Goal: Task Accomplishment & Management: Use online tool/utility

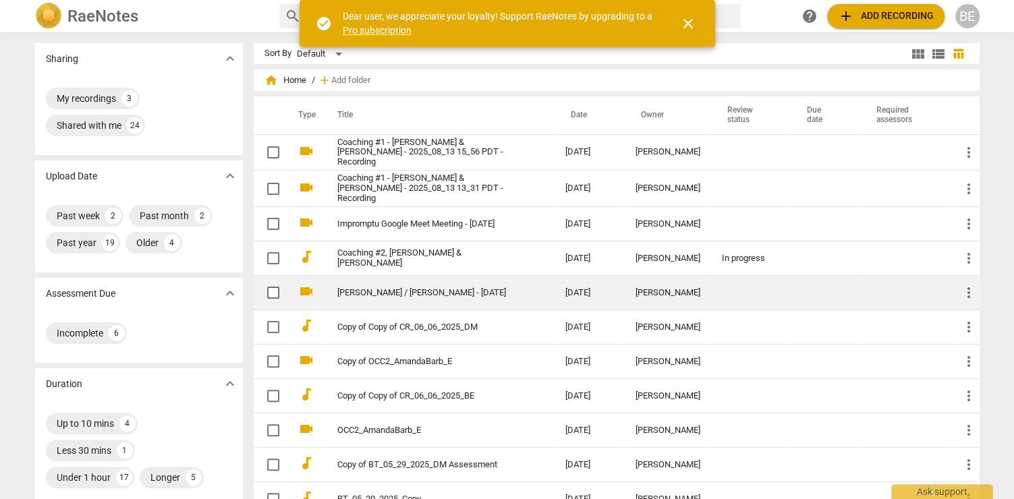
click at [450, 288] on link "[PERSON_NAME] / [PERSON_NAME] - [DATE]" at bounding box center [426, 293] width 179 height 10
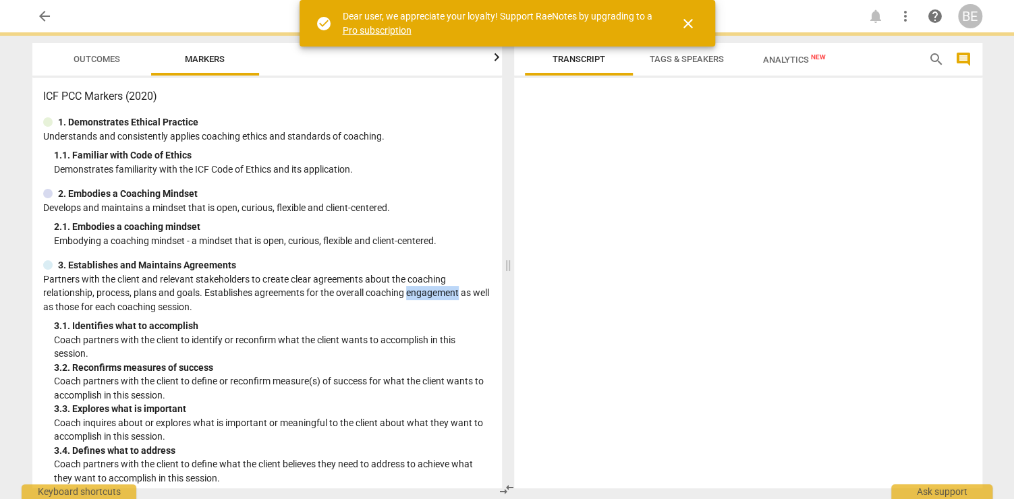
click at [450, 287] on p "Partners with the client and relevant stakeholders to create clear agreements a…" at bounding box center [267, 293] width 448 height 42
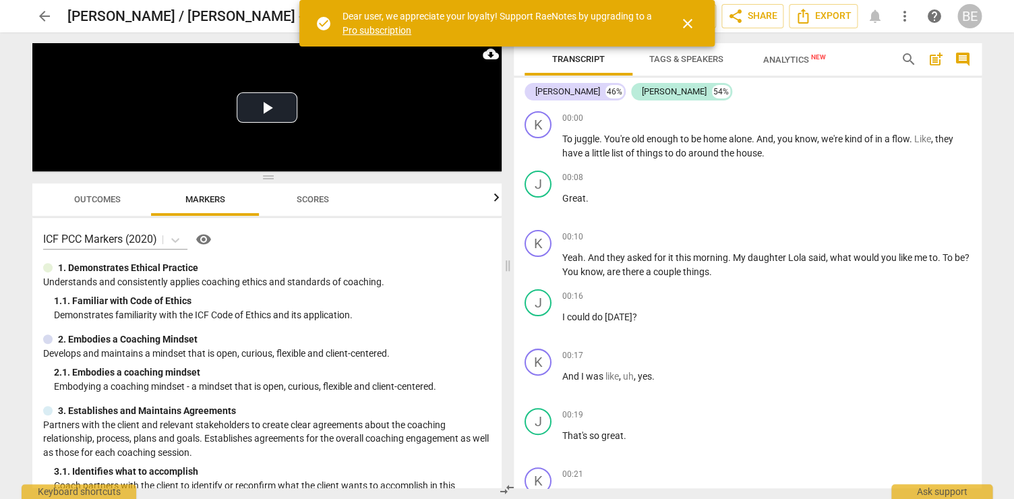
scroll to position [1, 0]
click at [687, 22] on span "close" at bounding box center [688, 24] width 16 height 16
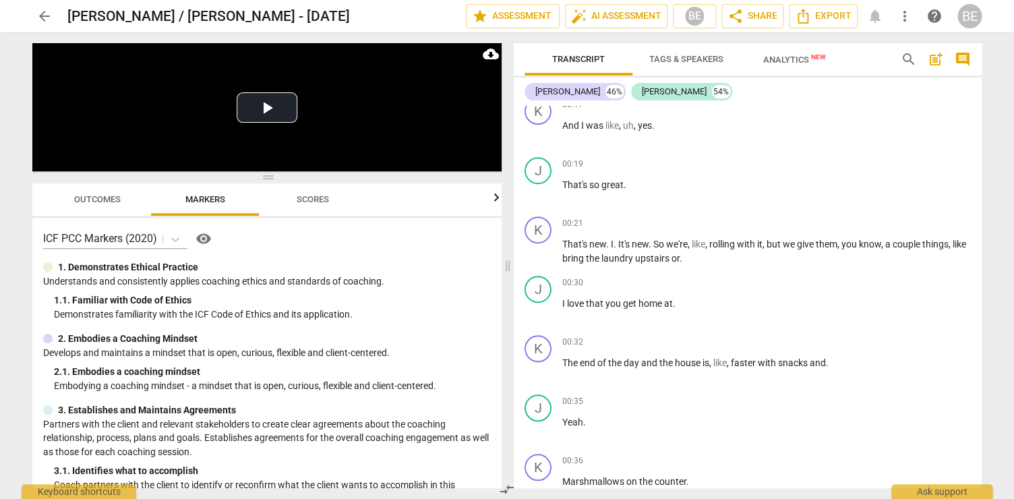
scroll to position [0, 0]
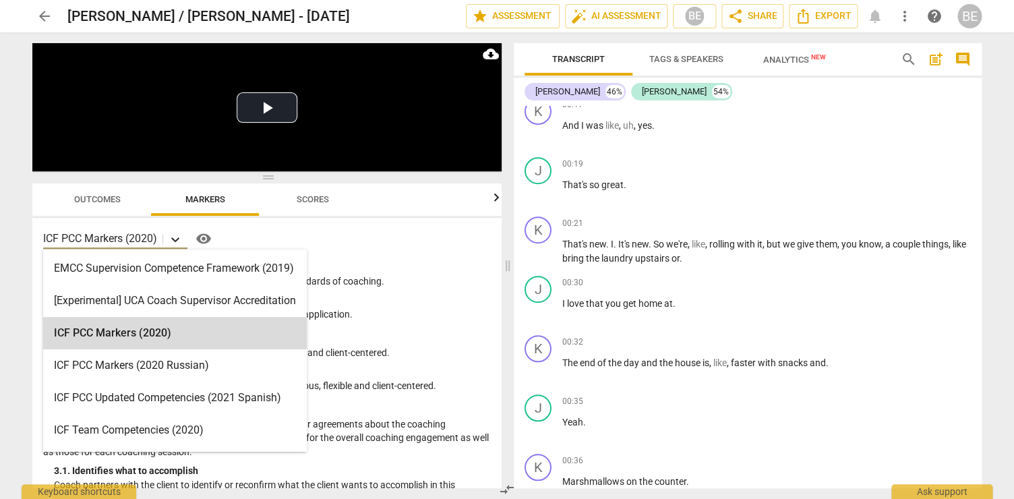
click at [177, 238] on icon at bounding box center [175, 239] width 13 height 13
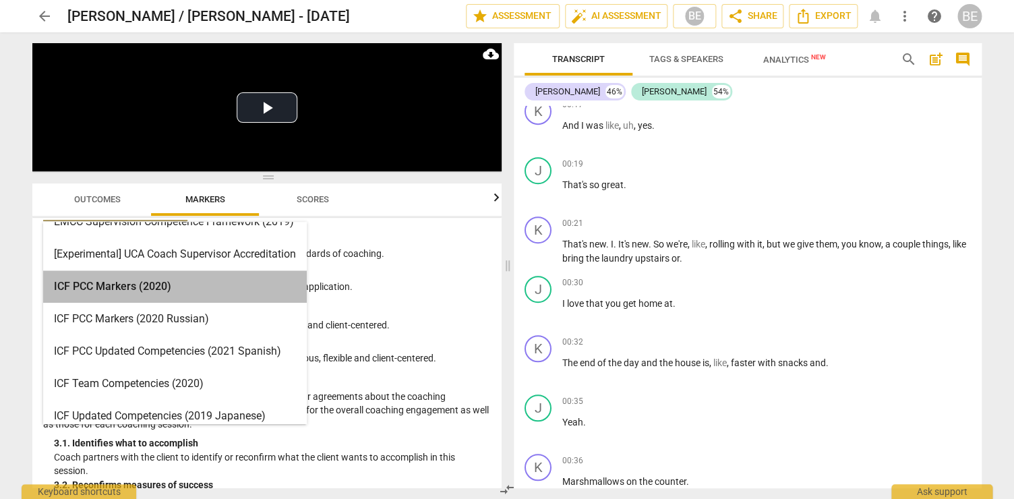
click at [116, 287] on div "ICF PCC Markers (2020)" at bounding box center [175, 286] width 264 height 32
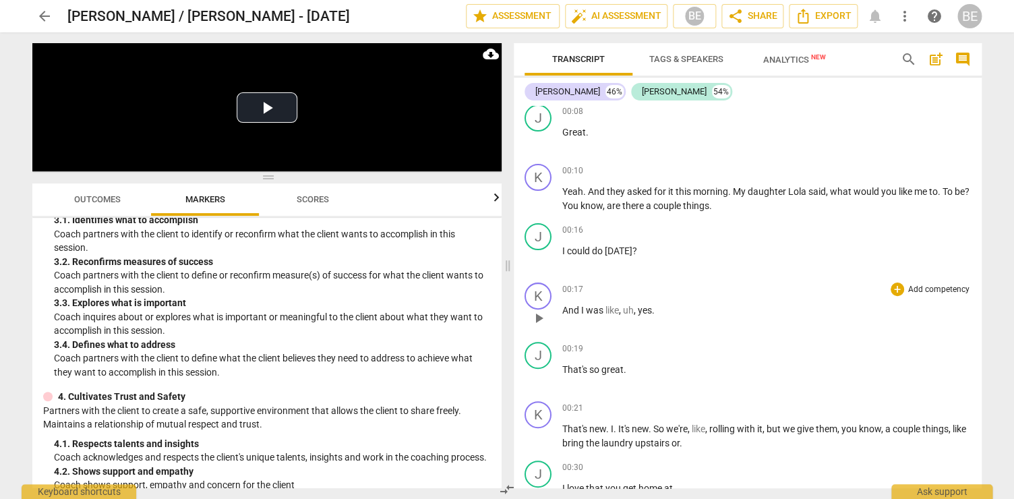
scroll to position [62, 0]
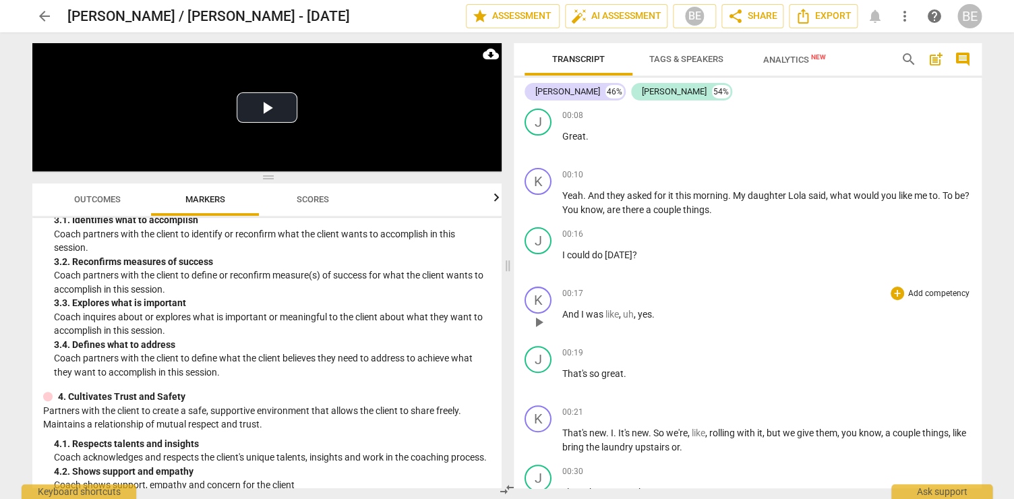
click at [902, 291] on div "+ Add competency" at bounding box center [931, 293] width 80 height 13
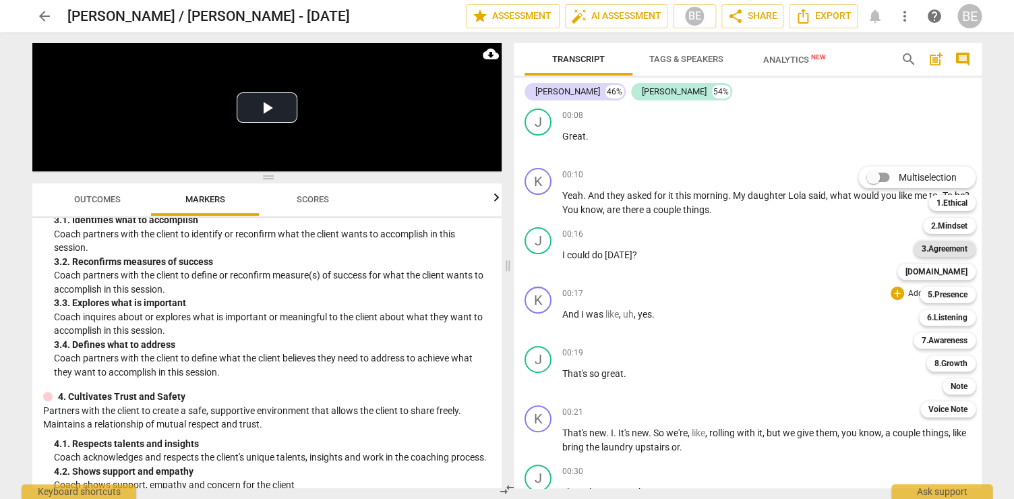
click at [938, 247] on b "3.Agreement" at bounding box center [945, 249] width 46 height 16
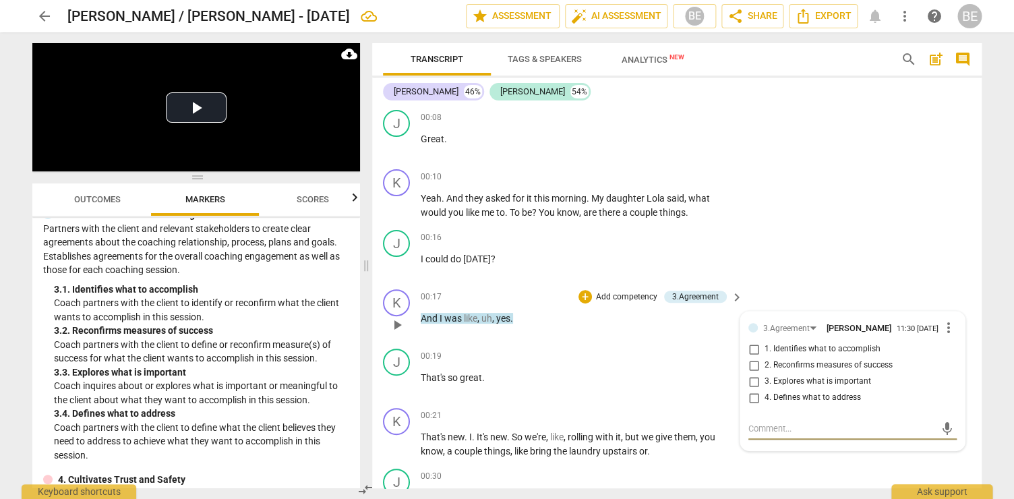
scroll to position [61, 0]
click at [624, 293] on p "Add competency" at bounding box center [627, 298] width 64 height 12
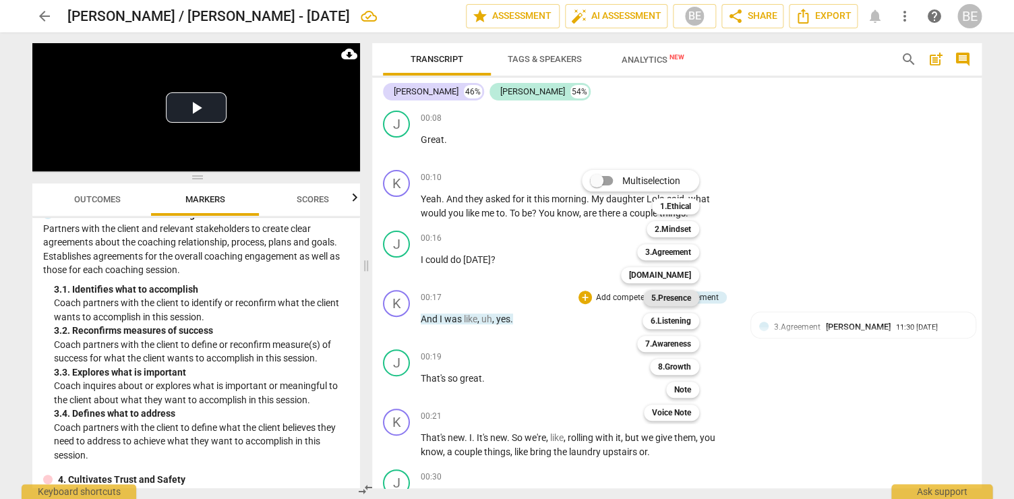
click at [682, 295] on b "5.Presence" at bounding box center [671, 298] width 40 height 16
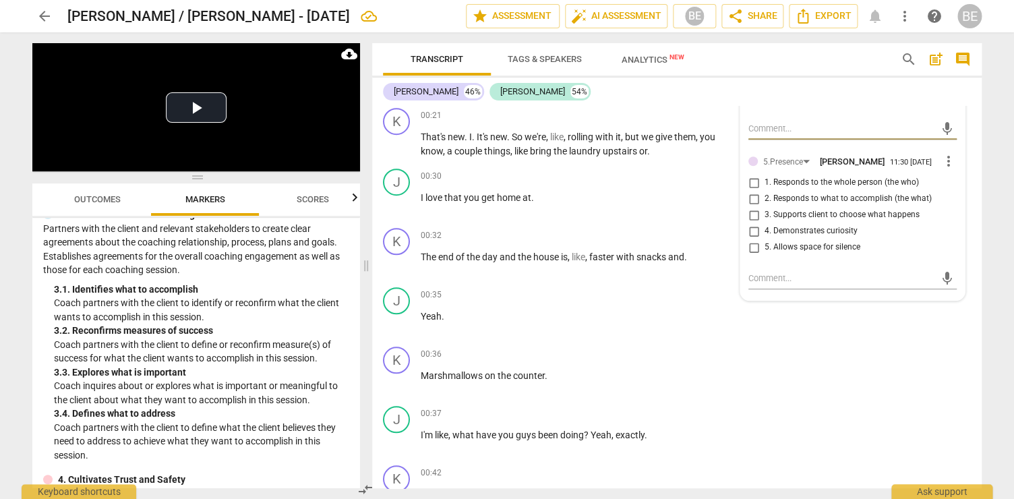
scroll to position [360, 0]
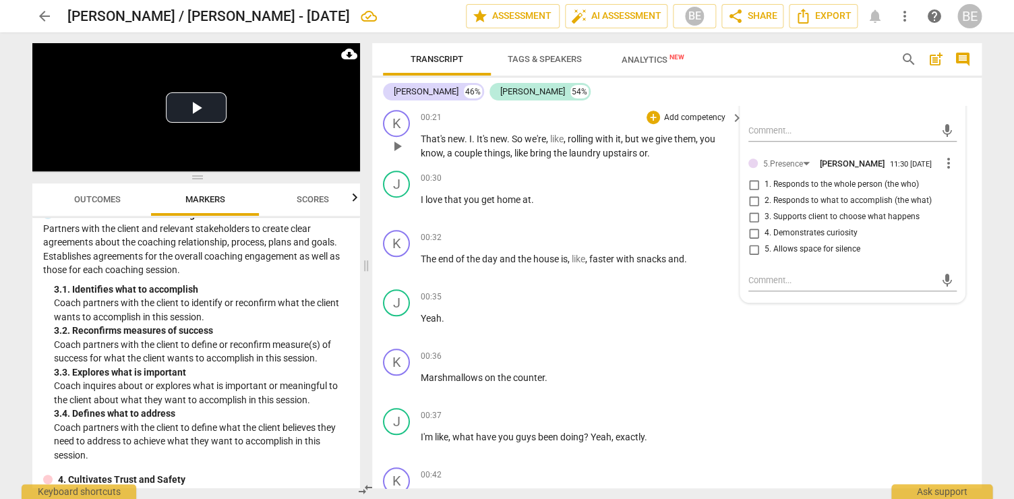
click at [691, 112] on p "Add competency" at bounding box center [695, 118] width 64 height 12
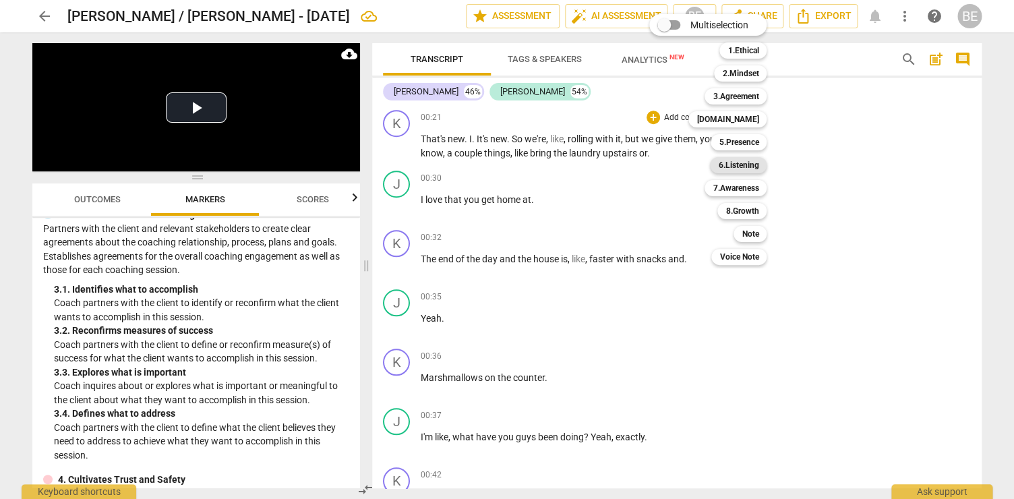
click at [751, 161] on b "6.Listening" at bounding box center [738, 165] width 40 height 16
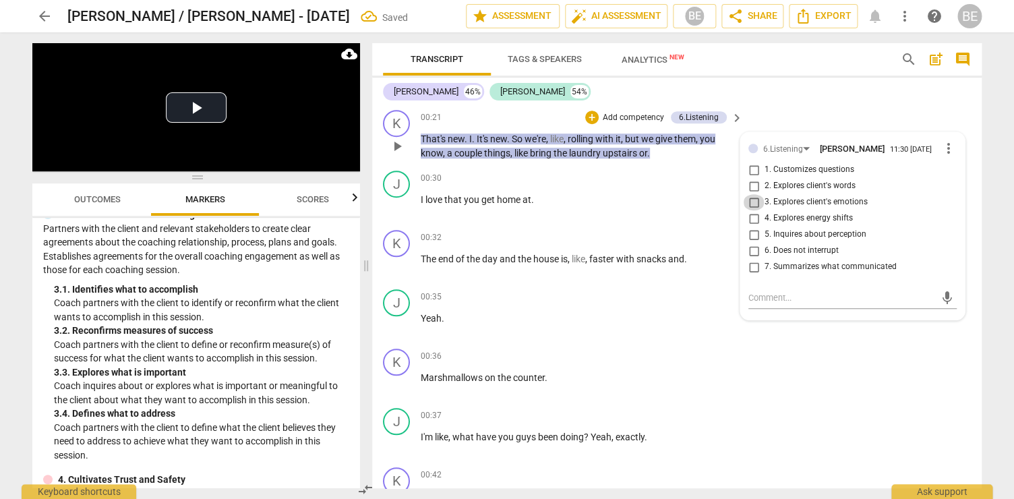
click at [754, 197] on input "3. Explores client's emotions" at bounding box center [754, 202] width 22 height 16
click at [751, 196] on input "3. Explores client's emotions" at bounding box center [754, 202] width 22 height 16
click at [749, 195] on input "3. Explores client's emotions" at bounding box center [754, 202] width 22 height 16
checkbox input "false"
click at [623, 112] on p "Add competency" at bounding box center [634, 118] width 64 height 12
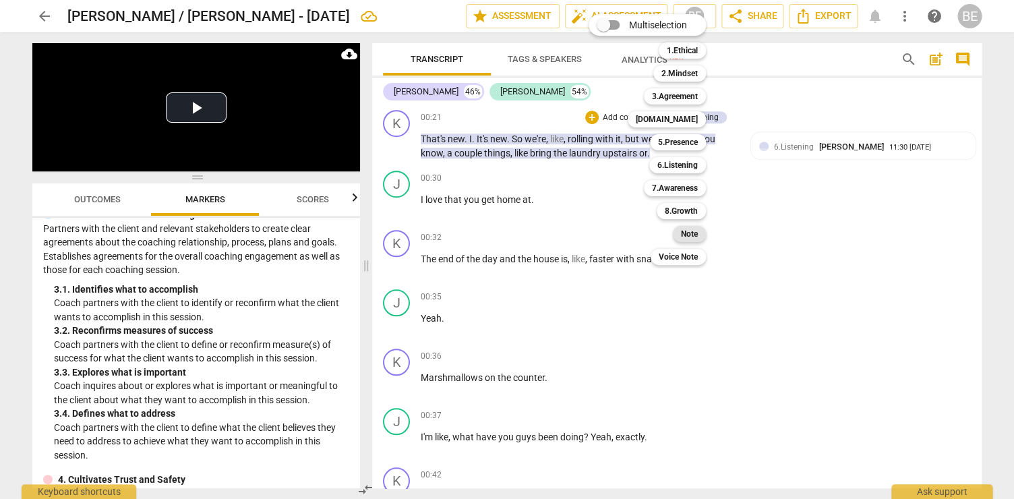
click at [689, 230] on b "Note" at bounding box center [689, 234] width 17 height 16
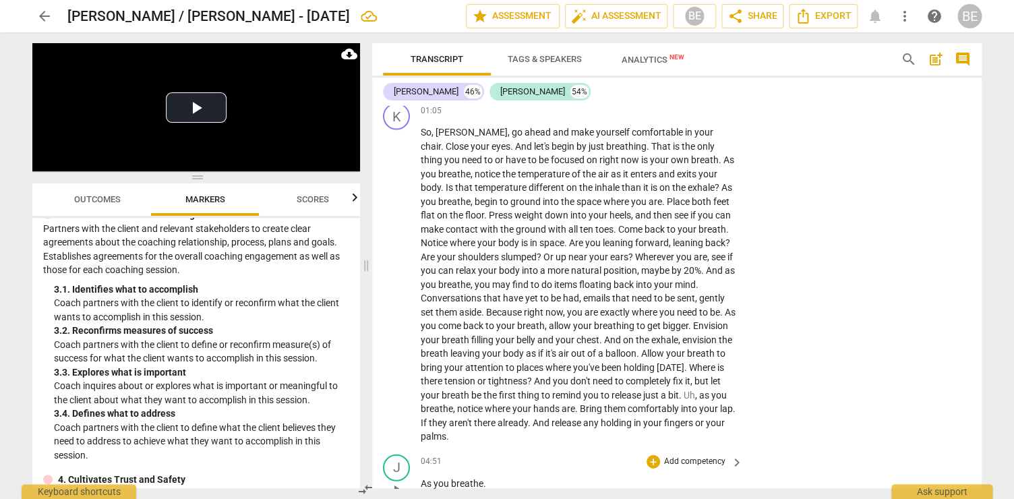
scroll to position [1081, 0]
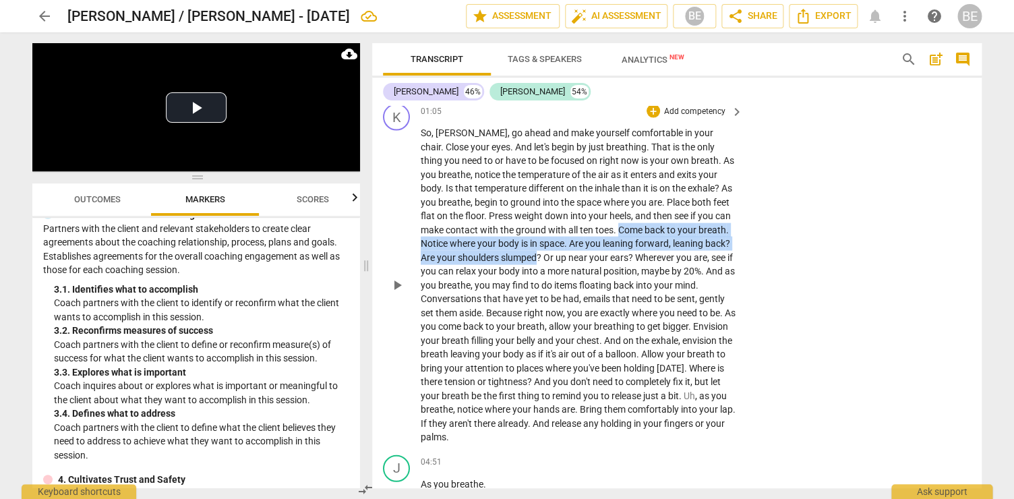
drag, startPoint x: 618, startPoint y: 218, endPoint x: 539, endPoint y: 245, distance: 83.6
click at [539, 245] on p "So , [PERSON_NAME] , go ahead and make yourself comfortable in your chair . Clo…" at bounding box center [579, 285] width 316 height 318
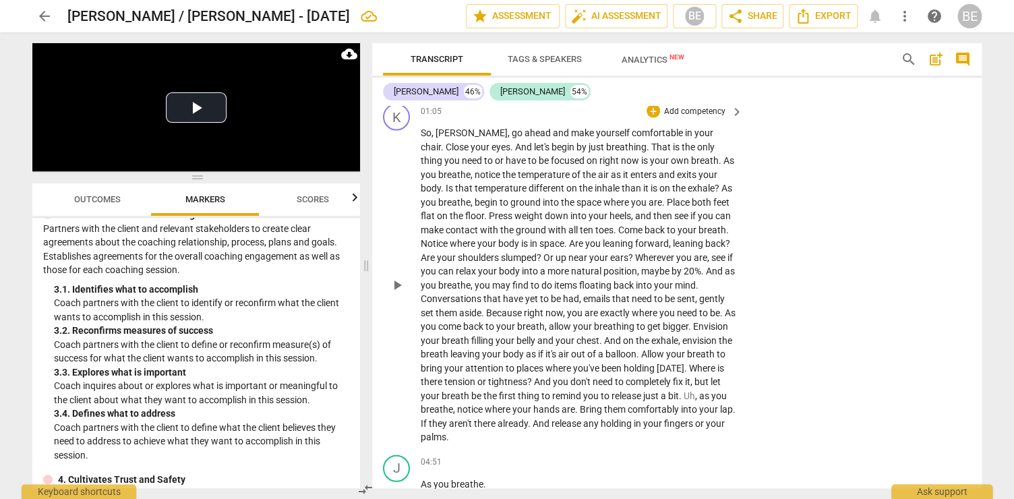
scroll to position [1083, 0]
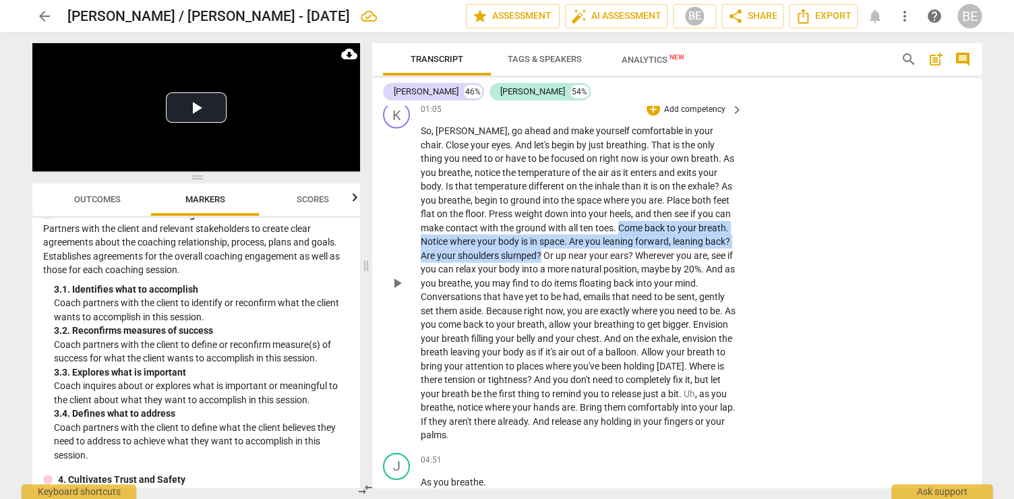
drag, startPoint x: 618, startPoint y: 221, endPoint x: 541, endPoint y: 244, distance: 80.9
click at [541, 244] on p "So , [PERSON_NAME] , go ahead and make yourself comfortable in your chair . Clo…" at bounding box center [579, 283] width 316 height 318
click at [577, 229] on icon "button" at bounding box center [575, 227] width 13 height 16
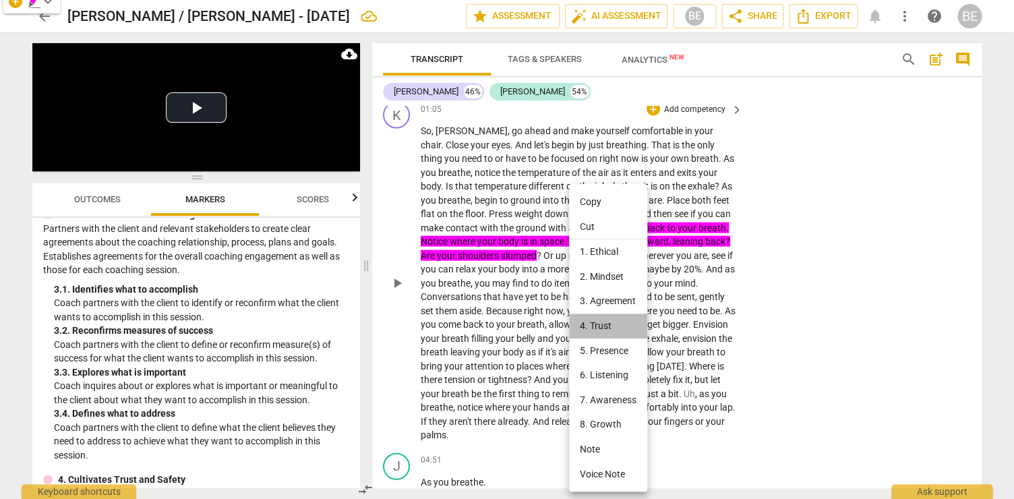
click at [607, 323] on li "4. Trust" at bounding box center [608, 326] width 78 height 25
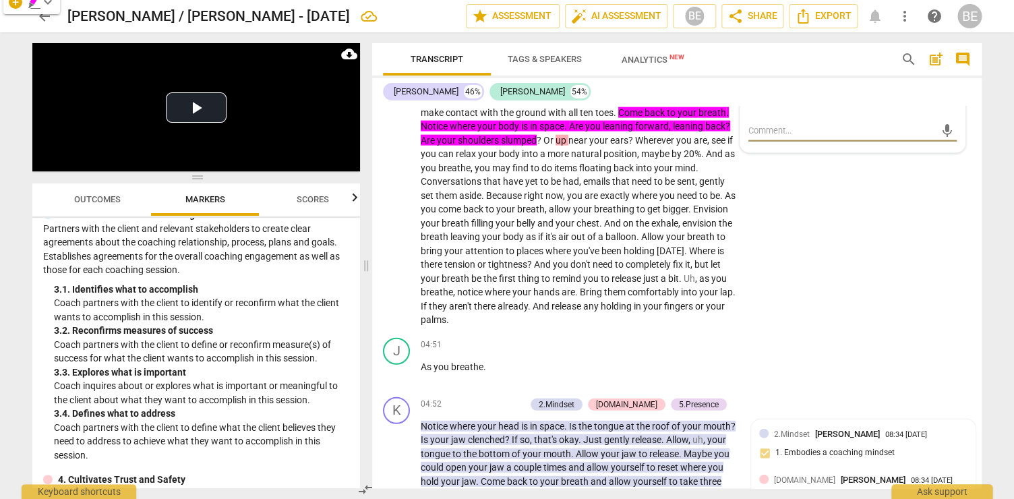
scroll to position [0, 0]
click at [651, 56] on span "Analytics New" at bounding box center [653, 60] width 63 height 10
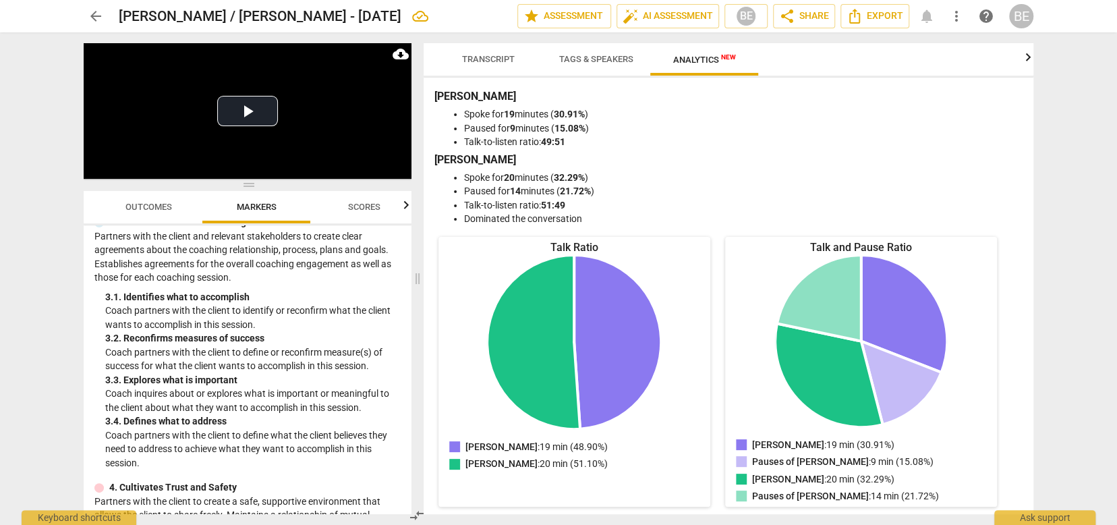
click at [508, 58] on span "Transcript" at bounding box center [488, 59] width 53 height 10
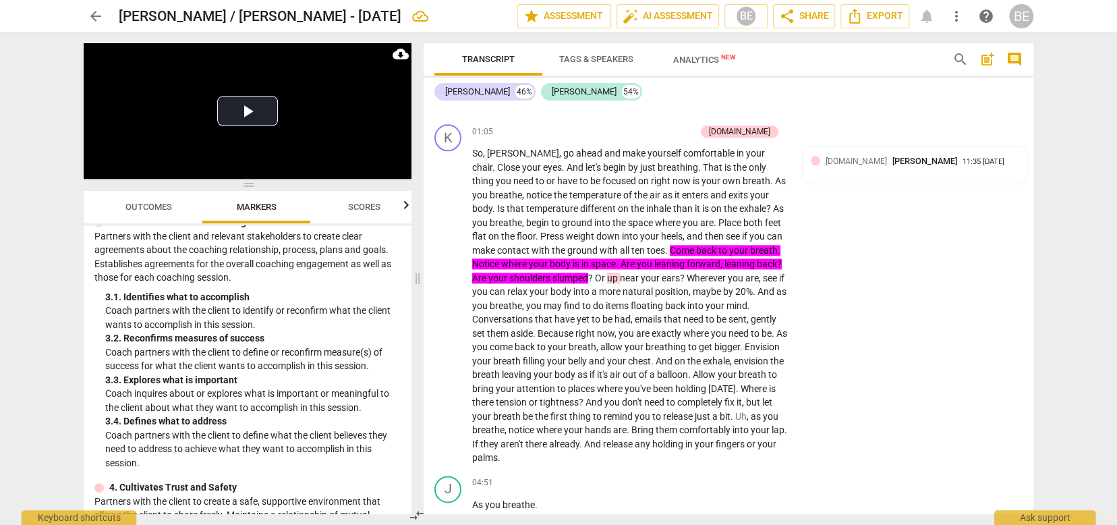
scroll to position [1063, 0]
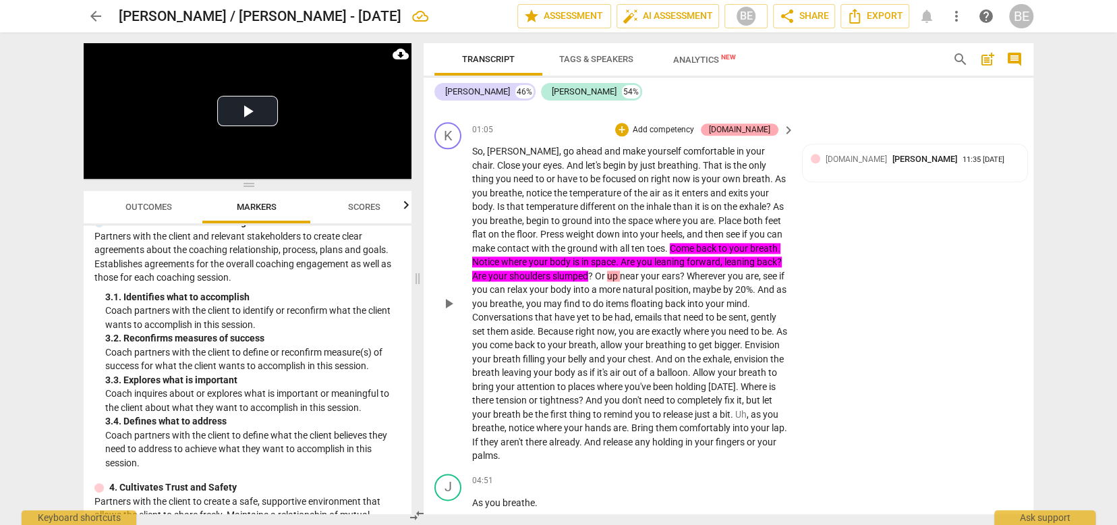
click at [764, 123] on div "[DOMAIN_NAME]" at bounding box center [739, 129] width 61 height 12
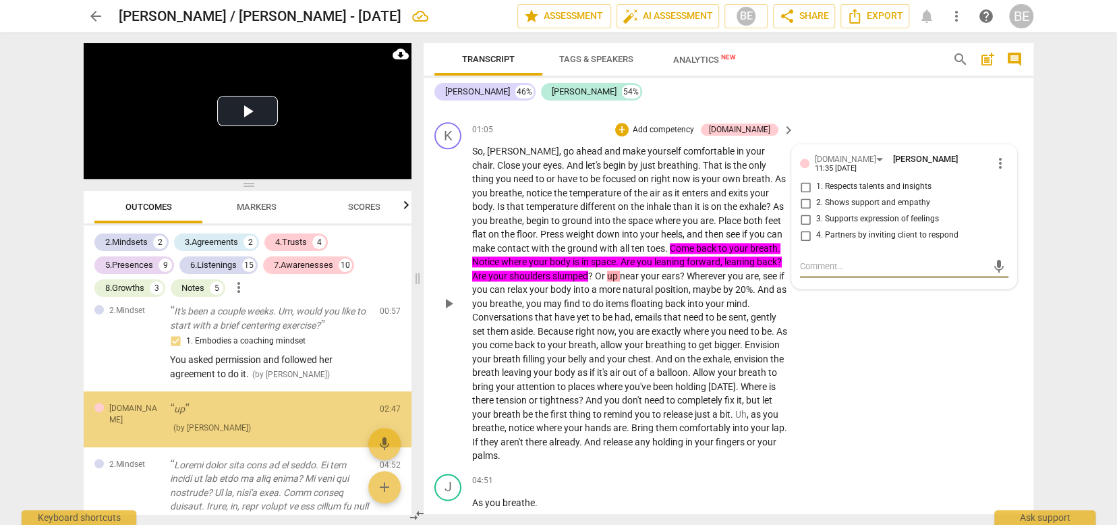
scroll to position [376, 0]
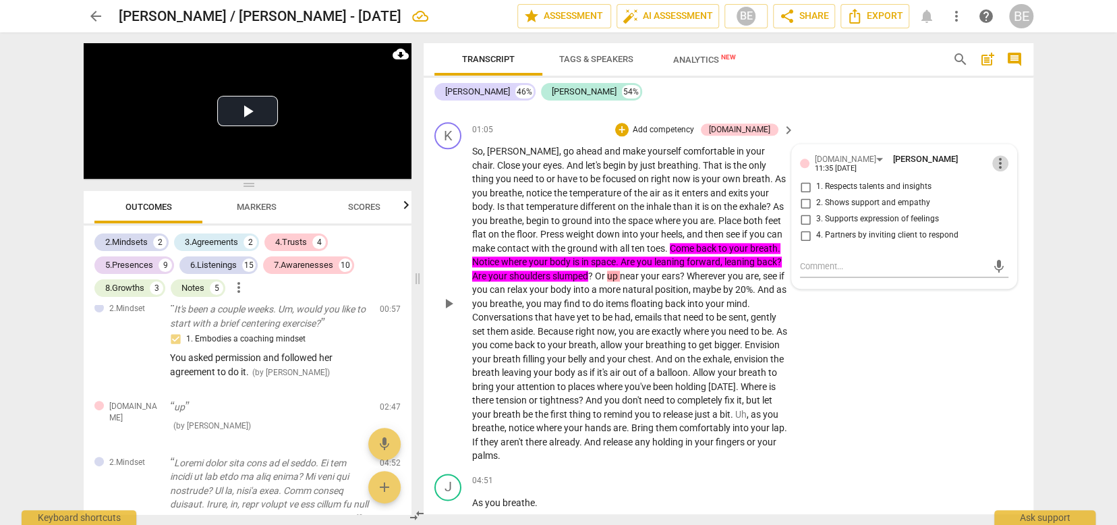
click at [993, 155] on span "more_vert" at bounding box center [1000, 163] width 16 height 16
click at [1007, 175] on li "Delete" at bounding box center [1010, 178] width 47 height 26
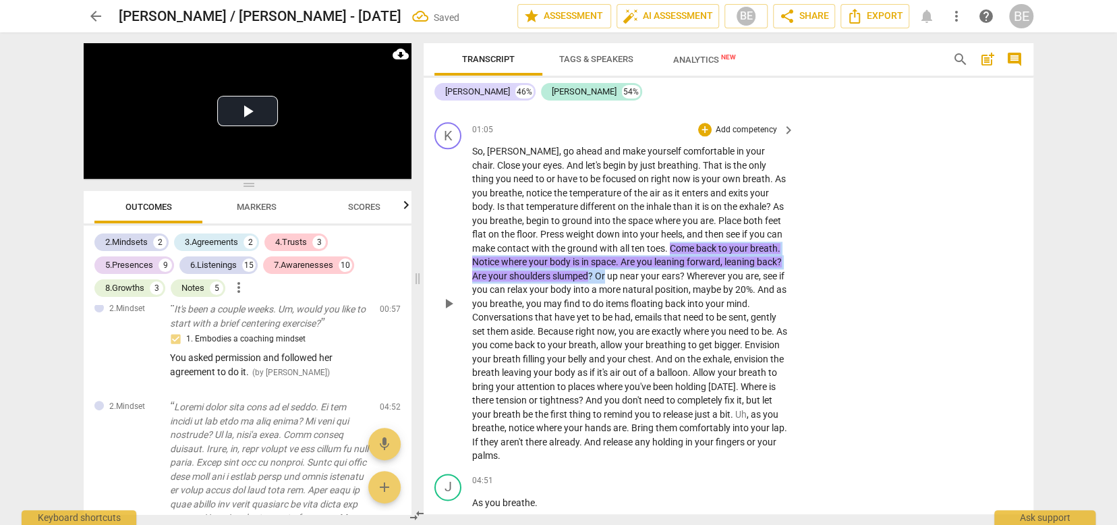
drag, startPoint x: 672, startPoint y: 240, endPoint x: 606, endPoint y: 260, distance: 68.5
click at [606, 260] on p "So , [PERSON_NAME] , go ahead and make yourself comfortable in your chair . Clo…" at bounding box center [630, 303] width 316 height 318
click at [651, 245] on span "keyboard_arrow_down" at bounding box center [652, 247] width 16 height 16
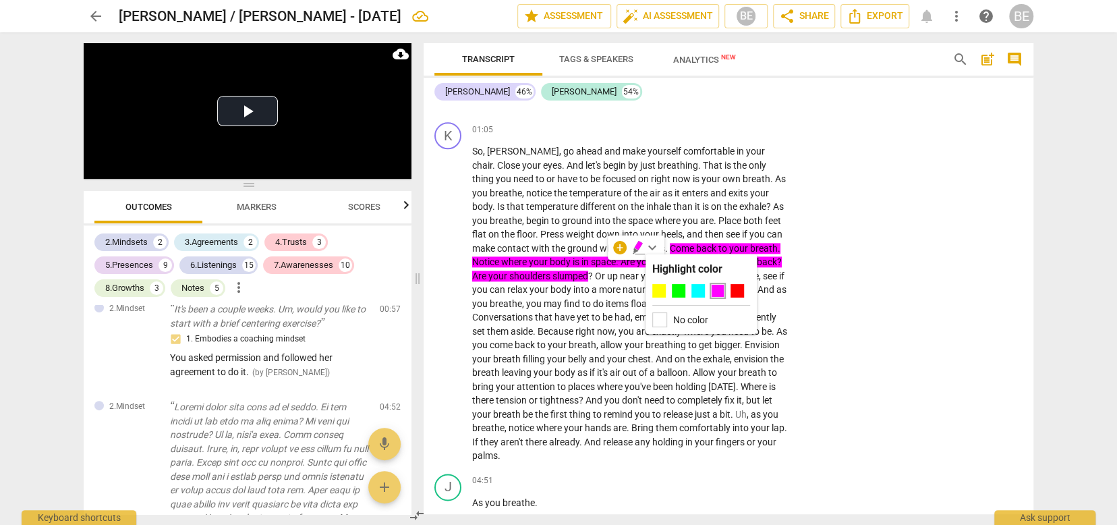
click at [697, 319] on label "No color" at bounding box center [690, 319] width 35 height 11
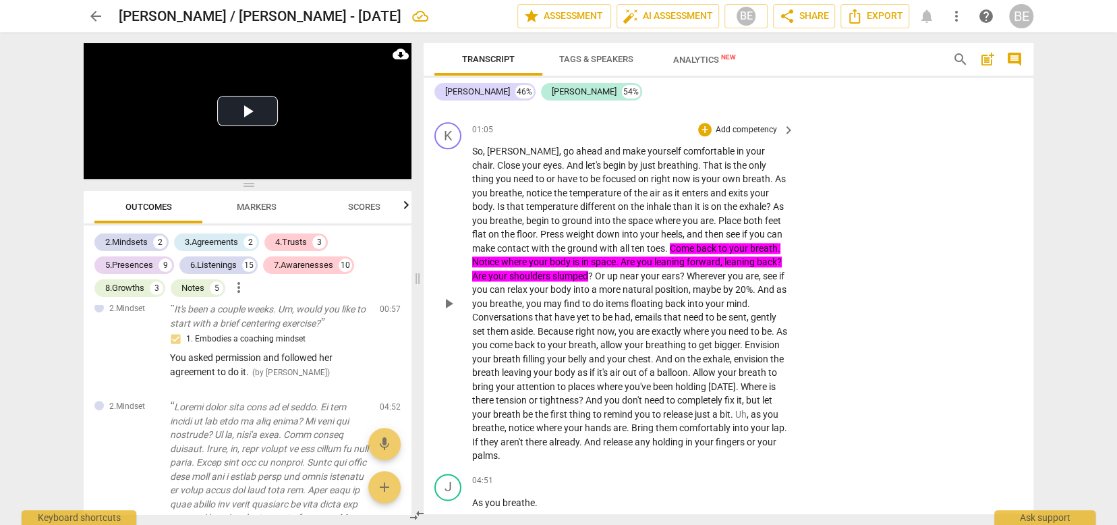
click at [686, 243] on span "Come" at bounding box center [683, 248] width 26 height 11
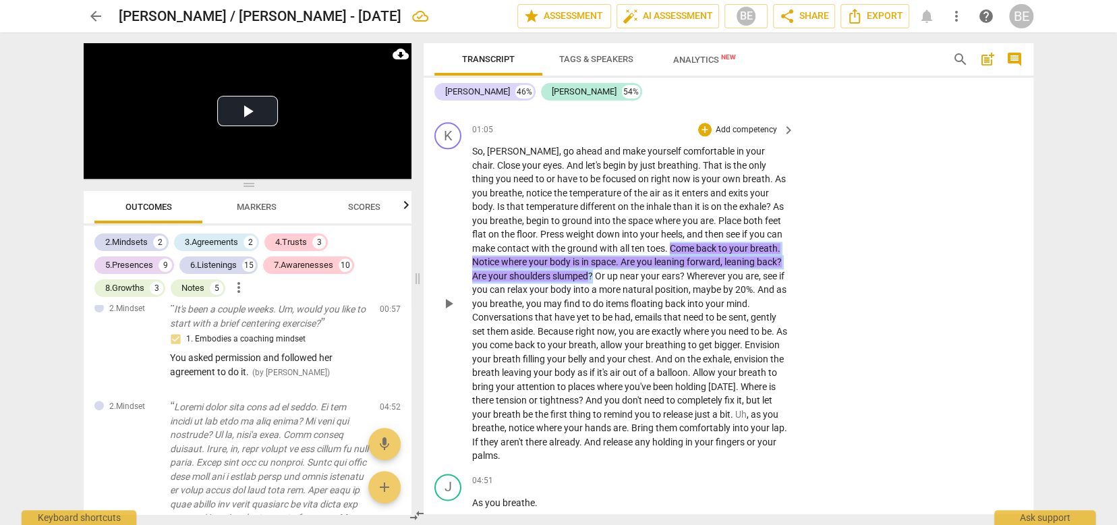
drag, startPoint x: 668, startPoint y: 239, endPoint x: 591, endPoint y: 262, distance: 80.9
click at [591, 262] on p "So , [PERSON_NAME] , go ahead and make yourself comfortable in your chair . Clo…" at bounding box center [630, 303] width 316 height 318
click at [624, 248] on icon "button" at bounding box center [626, 245] width 8 height 9
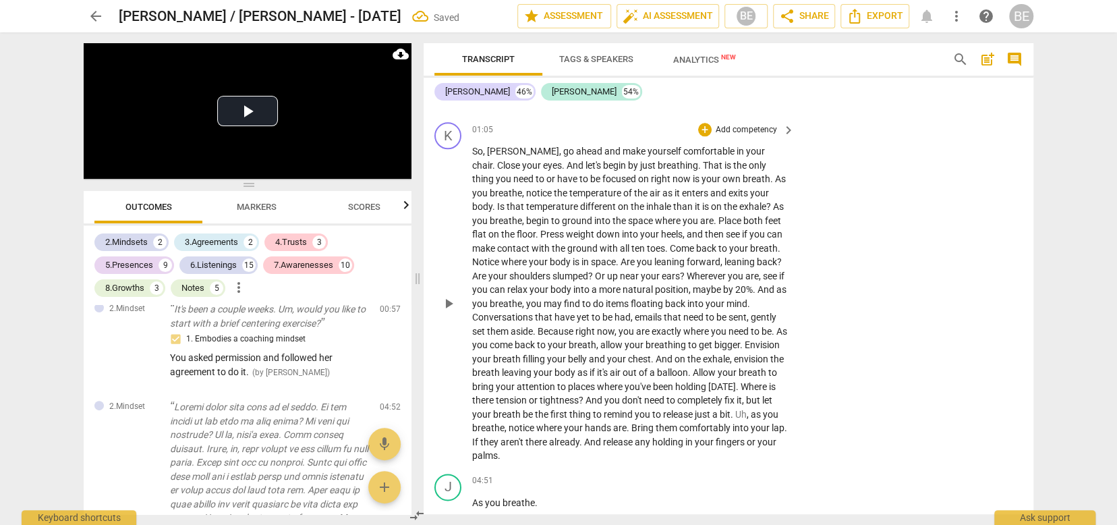
click at [1013, 248] on div "K play_arrow pause 01:05 + Add competency keyboard_arrow_right So , [PERSON_NAM…" at bounding box center [729, 292] width 610 height 351
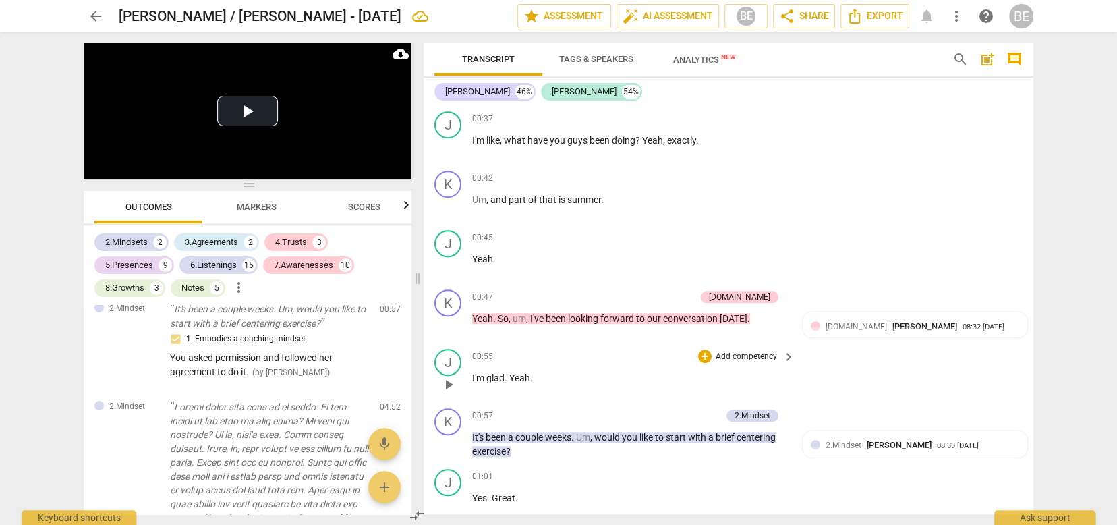
scroll to position [0, 0]
click at [962, 345] on div "[DOMAIN_NAME] [PERSON_NAME] 08:32 [DATE] 2. Shows support and empathy Nice tran…" at bounding box center [915, 346] width 208 height 53
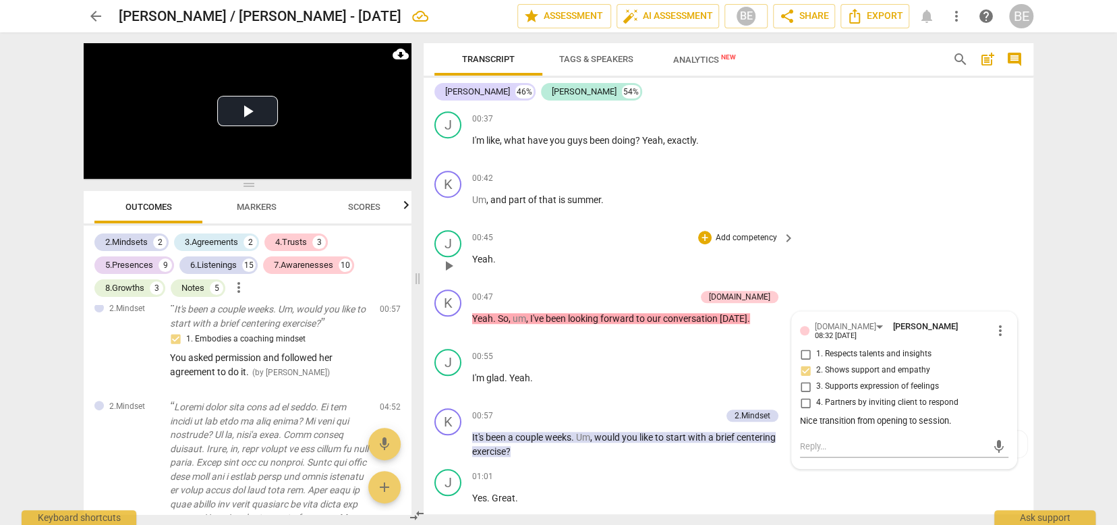
click at [954, 225] on div "J play_arrow pause 00:45 + Add competency keyboard_arrow_right Yeah ." at bounding box center [729, 254] width 610 height 59
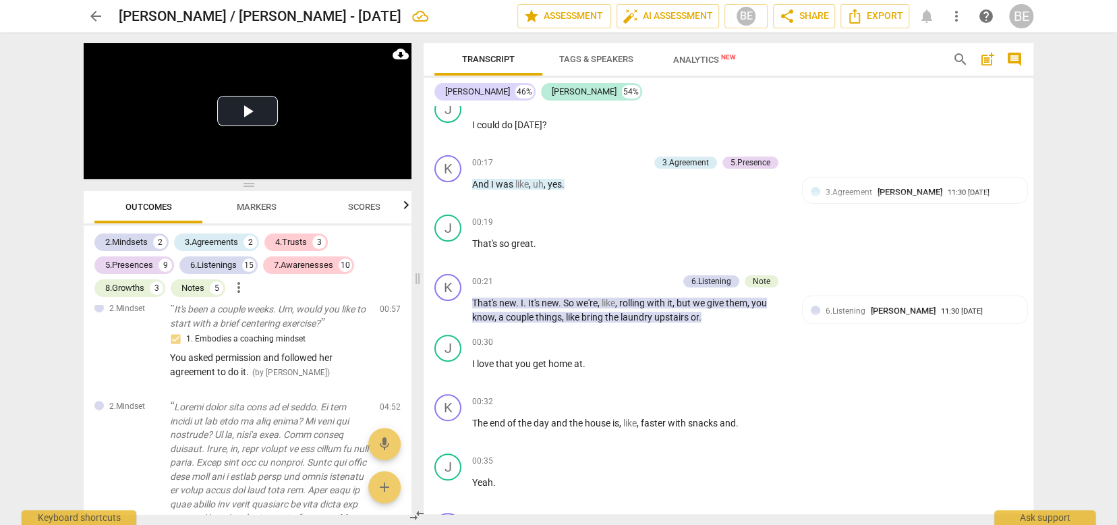
scroll to position [198, 0]
click at [954, 193] on div "11:30 [DATE]" at bounding box center [969, 191] width 42 height 9
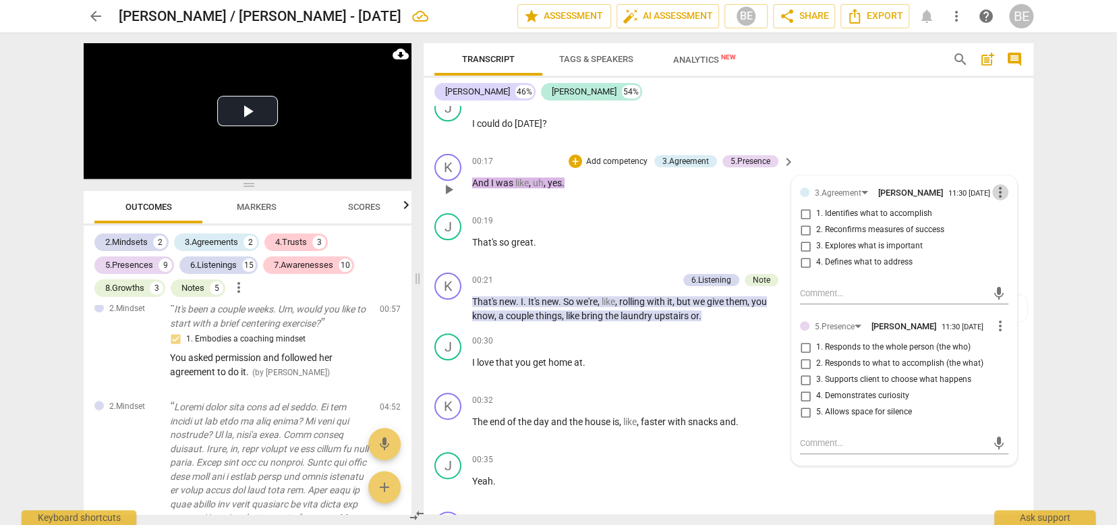
click at [994, 190] on span "more_vert" at bounding box center [1000, 192] width 16 height 16
click at [1010, 212] on li "Delete" at bounding box center [1010, 217] width 47 height 26
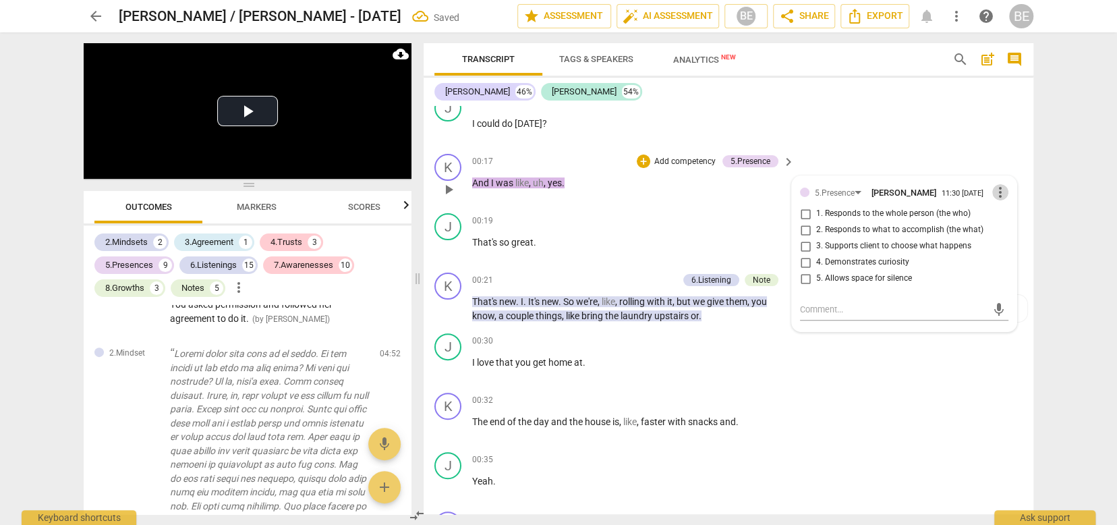
click at [997, 190] on span "more_vert" at bounding box center [1000, 192] width 16 height 16
click at [1000, 219] on li "Delete" at bounding box center [1010, 217] width 47 height 26
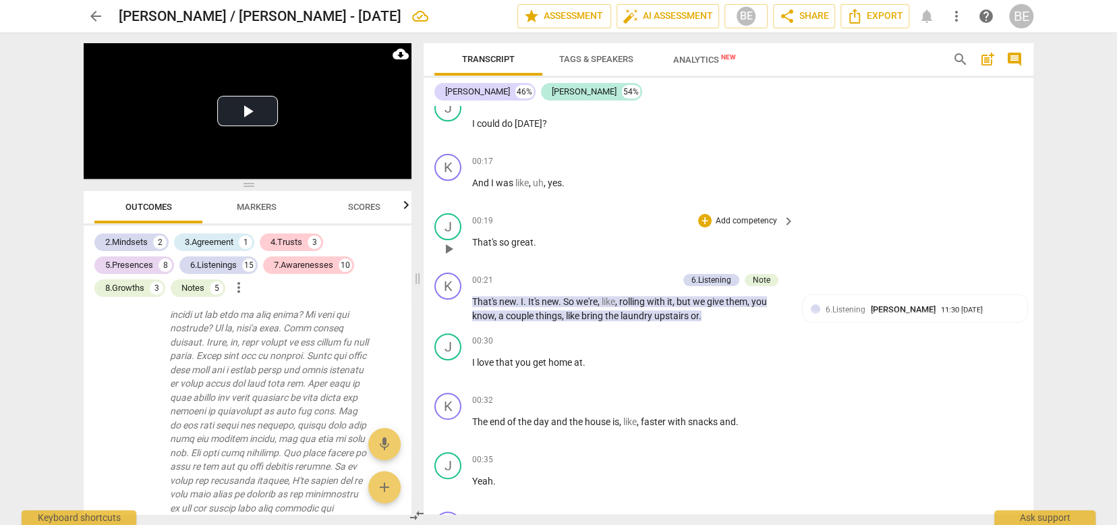
scroll to position [0, 0]
click at [975, 320] on div "6.Listening [PERSON_NAME] 11:30 [DATE]" at bounding box center [915, 313] width 208 height 21
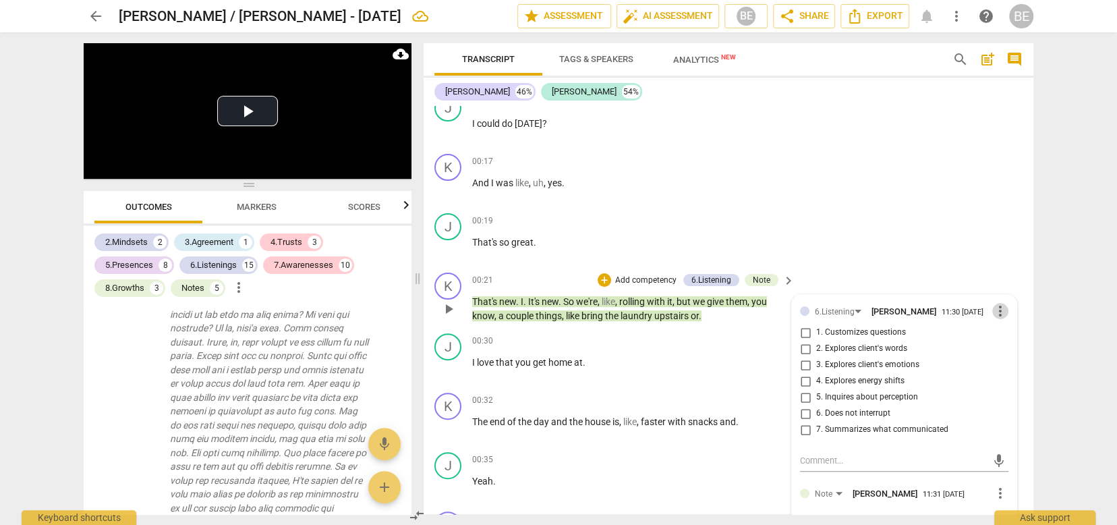
click at [996, 303] on span "more_vert" at bounding box center [1000, 311] width 16 height 16
click at [1013, 331] on li "Delete" at bounding box center [1010, 334] width 47 height 26
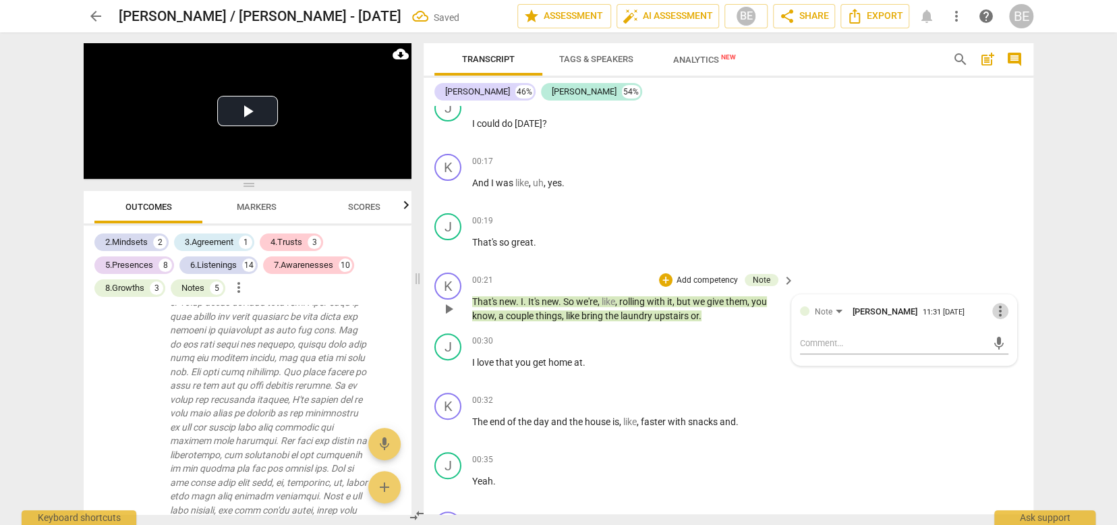
click at [996, 307] on span "more_vert" at bounding box center [1000, 311] width 16 height 16
click at [999, 335] on li "Delete" at bounding box center [1010, 334] width 47 height 26
